Goal: Transaction & Acquisition: Purchase product/service

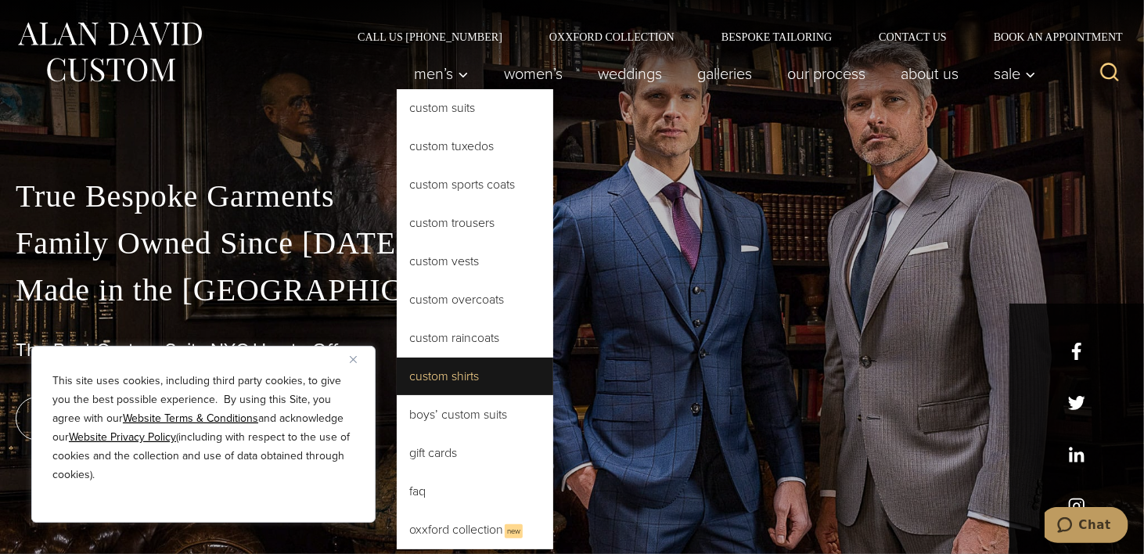
click at [426, 377] on link "Custom Shirts" at bounding box center [475, 376] width 156 height 38
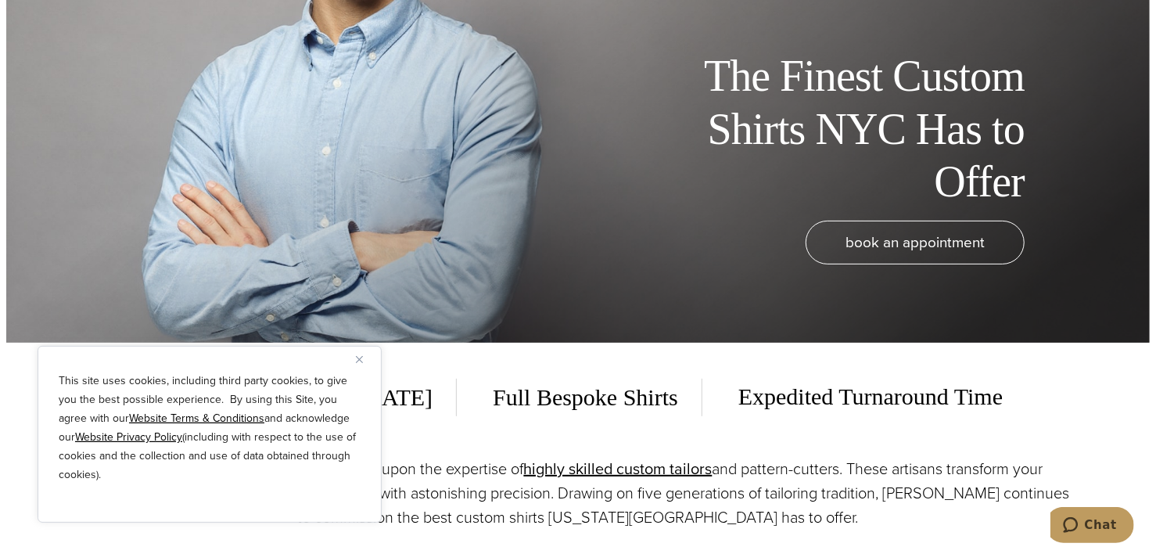
scroll to position [235, 0]
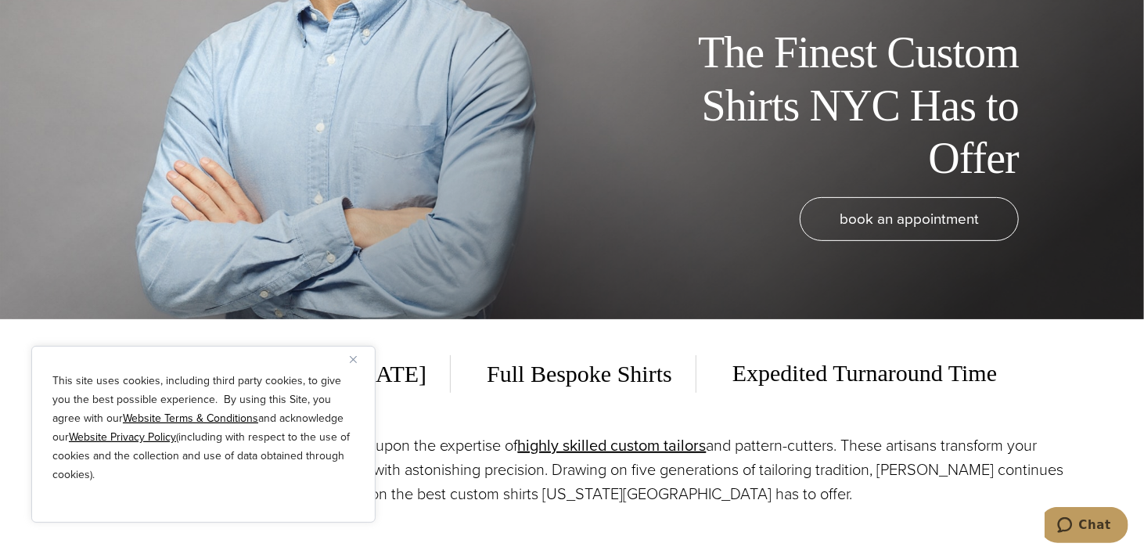
drag, startPoint x: 354, startPoint y: 358, endPoint x: 318, endPoint y: 317, distance: 54.9
click at [353, 357] on img "Close" at bounding box center [353, 359] width 7 height 7
